Goal: Check status: Check status

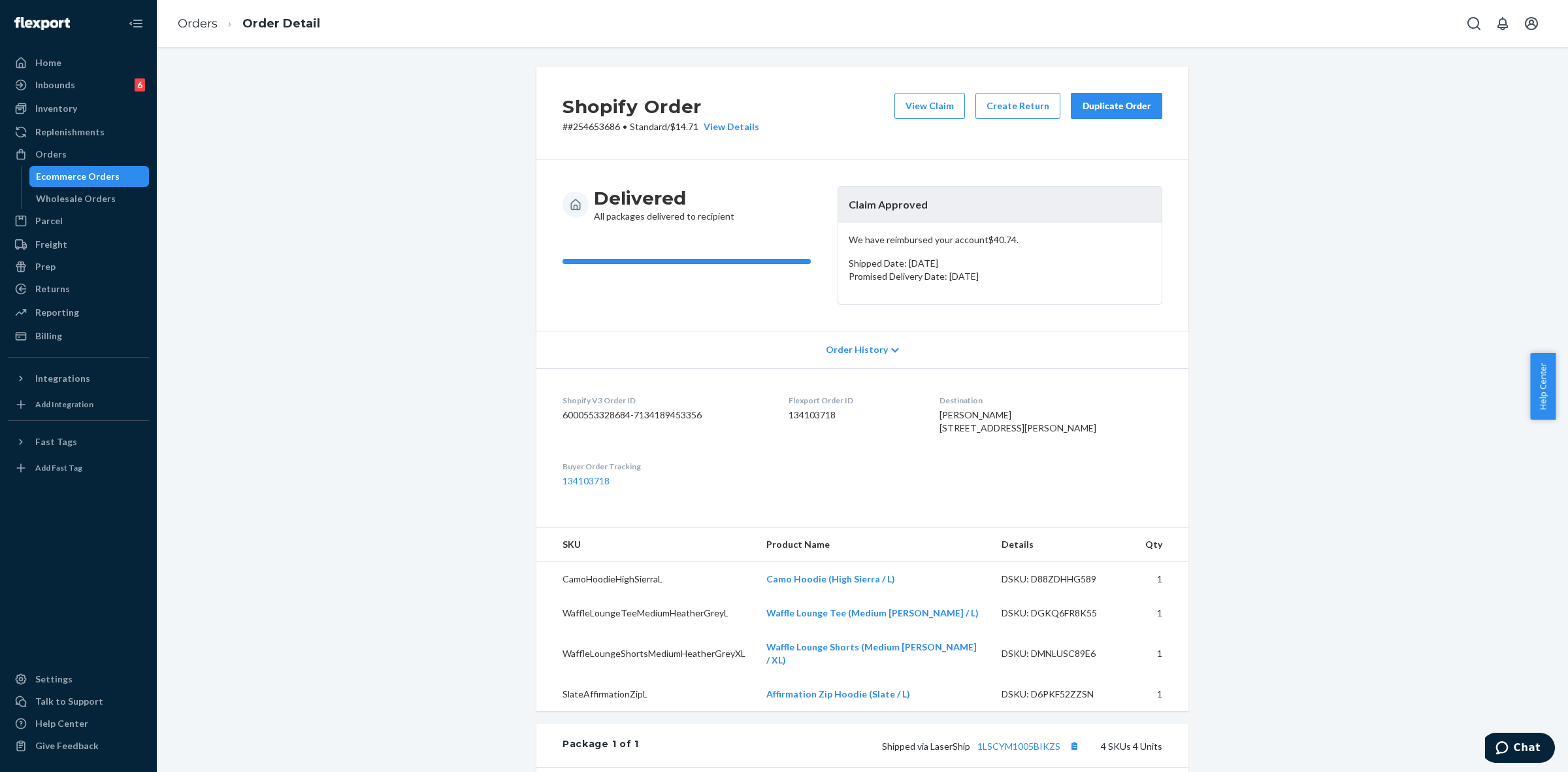
click at [957, 282] on p "Promised Delivery Date: [DATE]" at bounding box center [1000, 277] width 302 height 13
click at [843, 352] on span "Order History" at bounding box center [857, 350] width 62 height 13
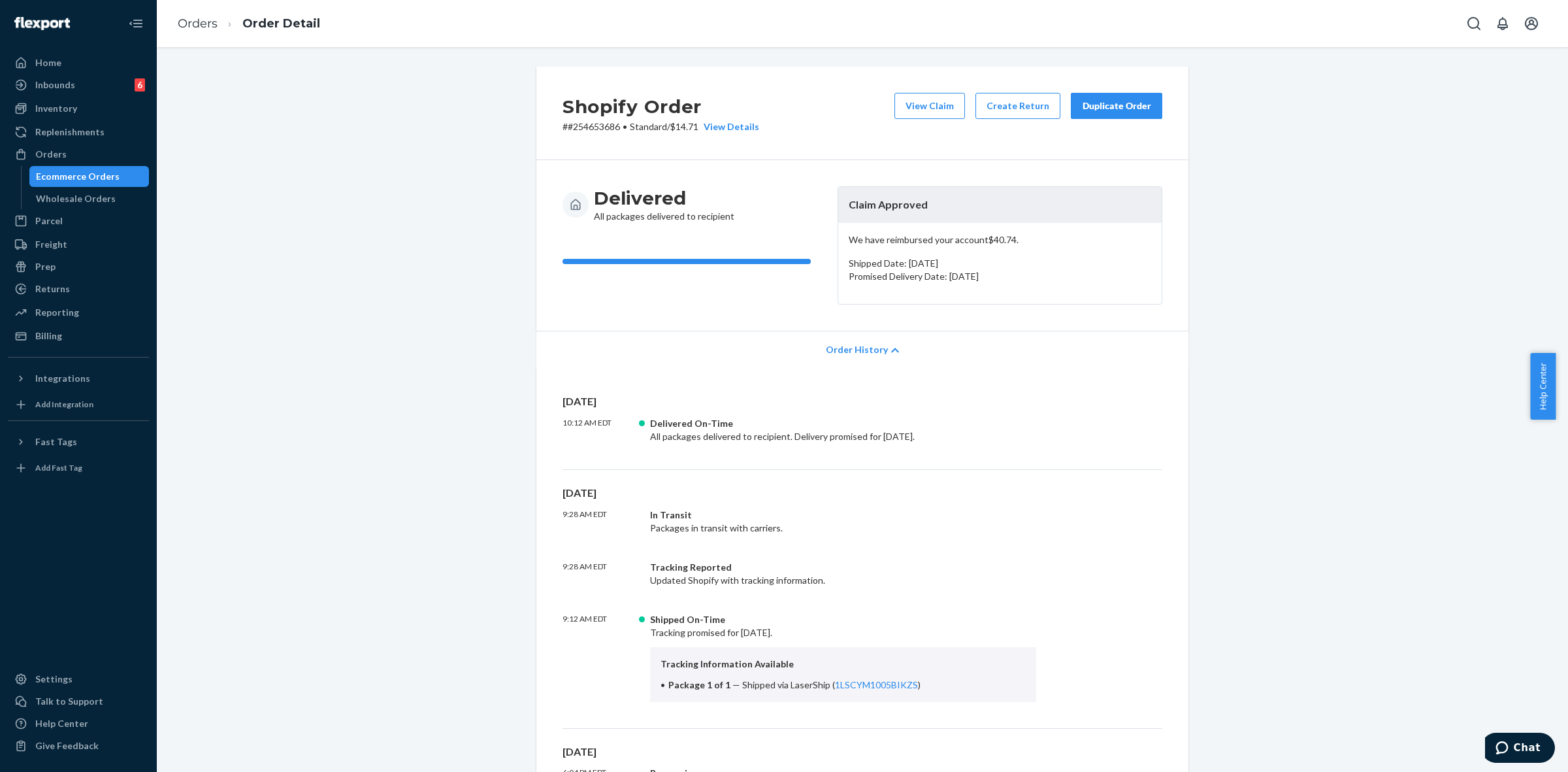
click at [925, 235] on p "We have reimbursed your account $40.74 ." at bounding box center [1000, 240] width 302 height 13
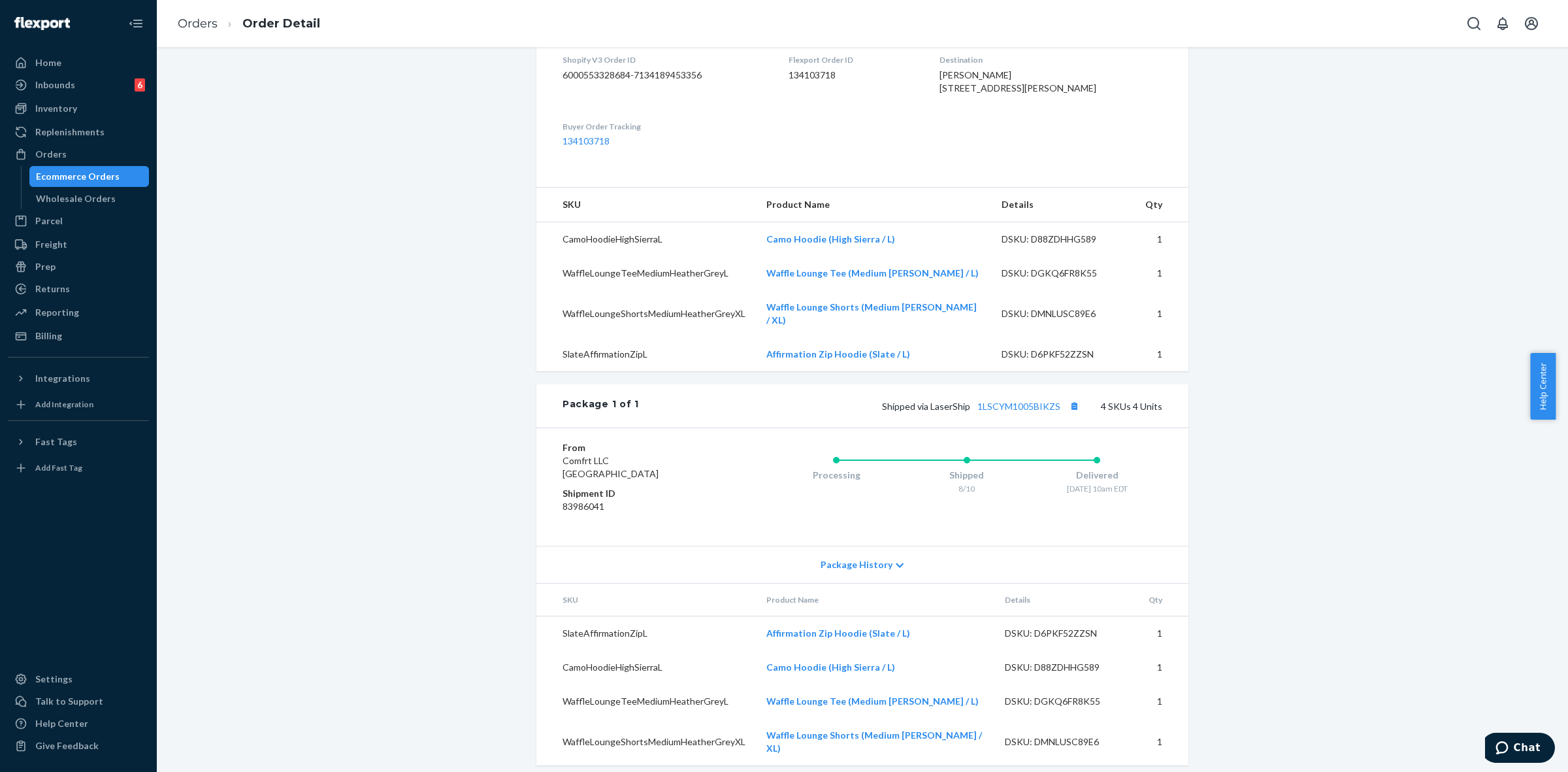
scroll to position [933, 0]
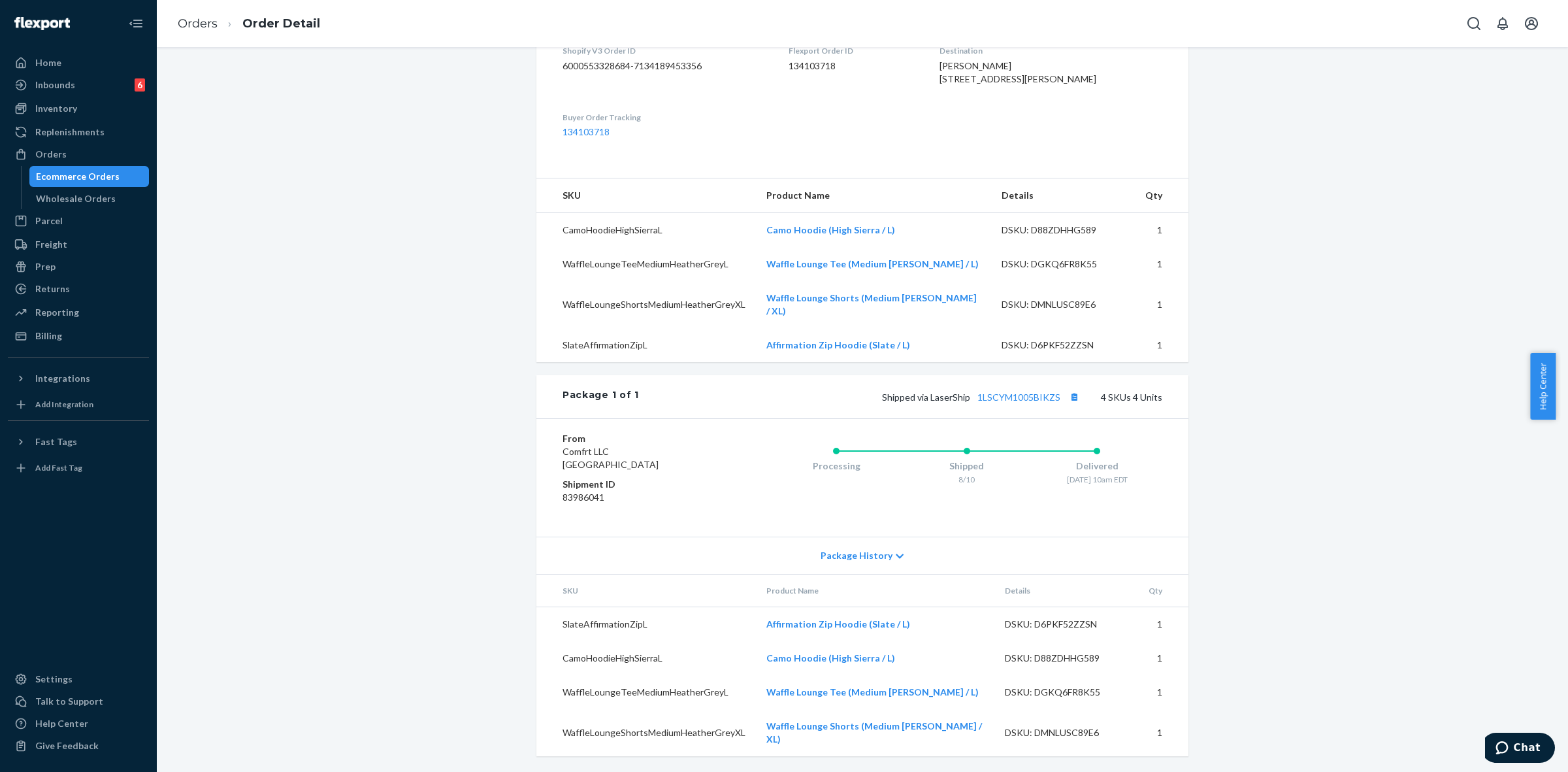
click at [852, 574] on div "Package History" at bounding box center [863, 555] width 652 height 38
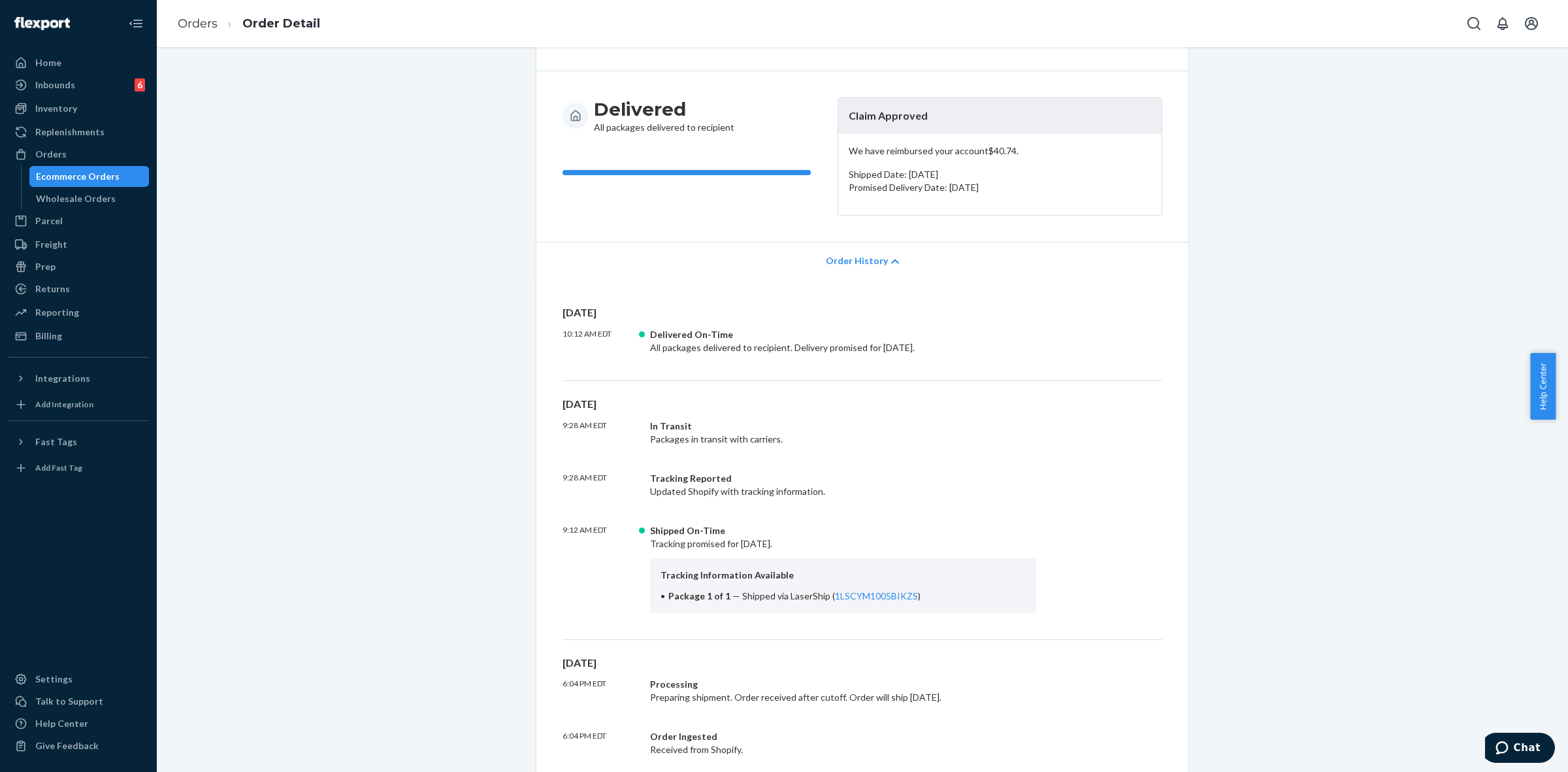
scroll to position [0, 0]
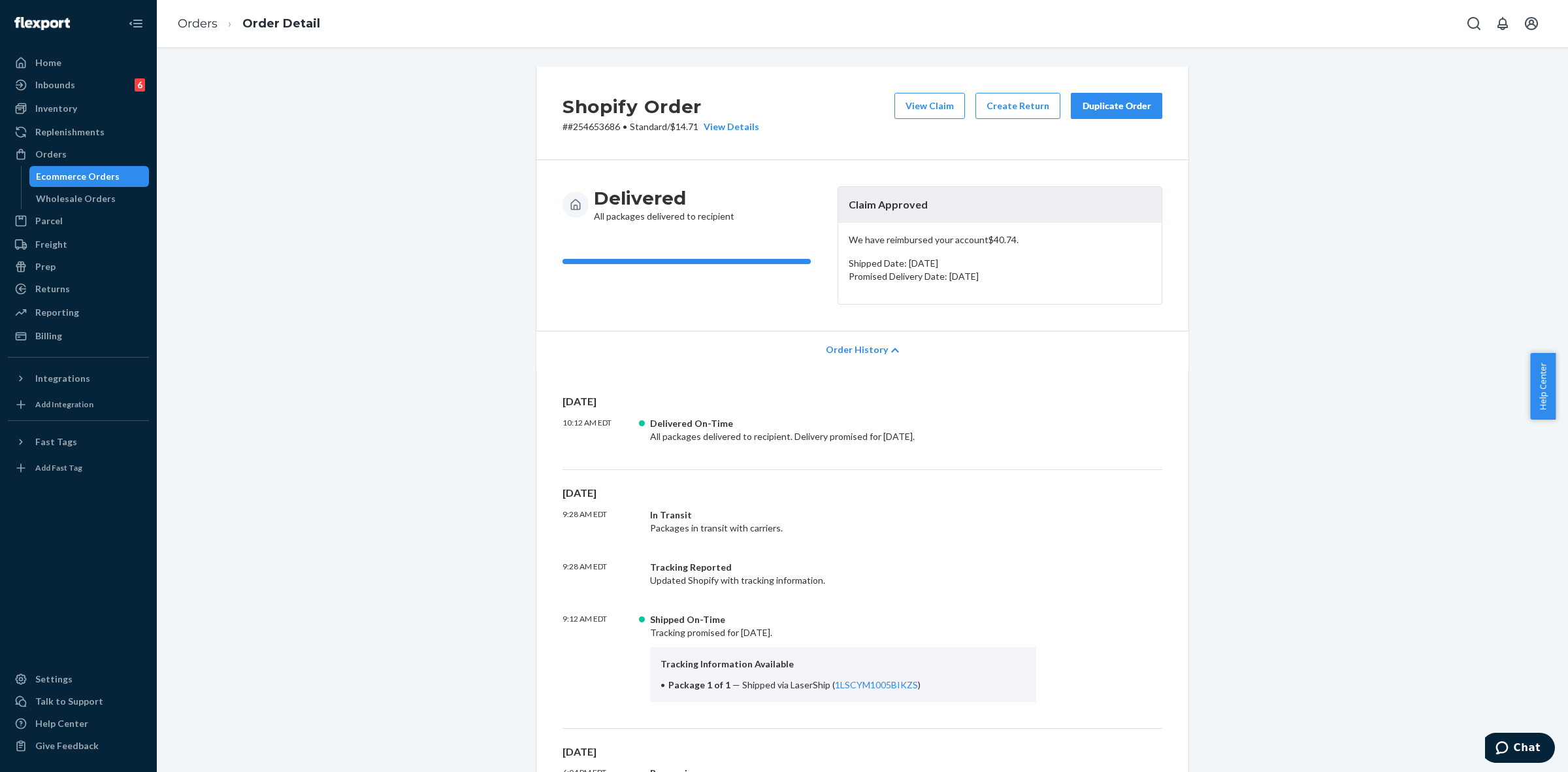
click at [588, 126] on p "# #254653686 • Standard / $14.71 View Details" at bounding box center [661, 126] width 197 height 13
copy p "254653686"
click at [596, 127] on p "# #254653686 • Standard / $14.71 View Details" at bounding box center [661, 126] width 197 height 13
